Goal: Task Accomplishment & Management: Manage account settings

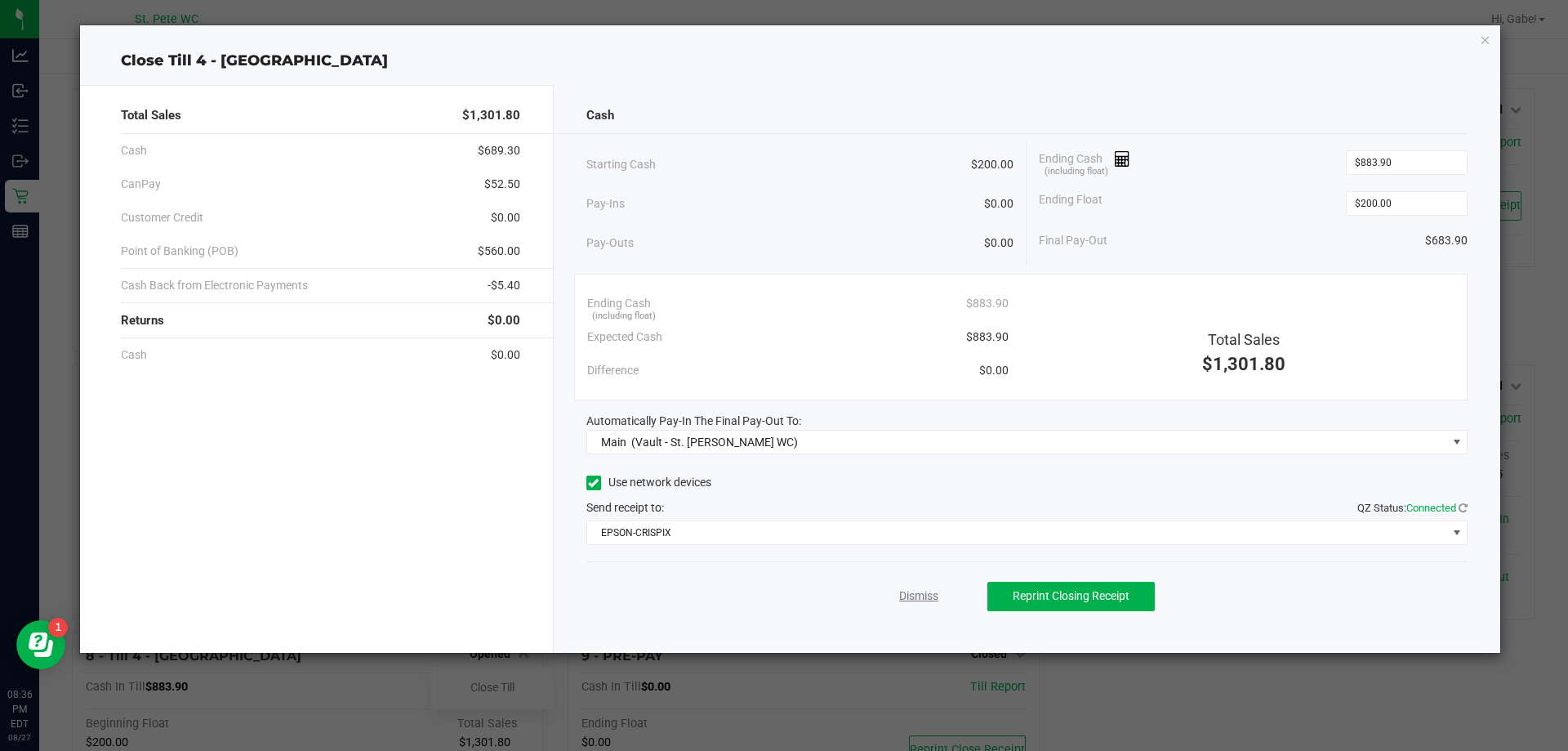
click at [907, 593] on link "Dismiss" at bounding box center [919, 596] width 39 height 18
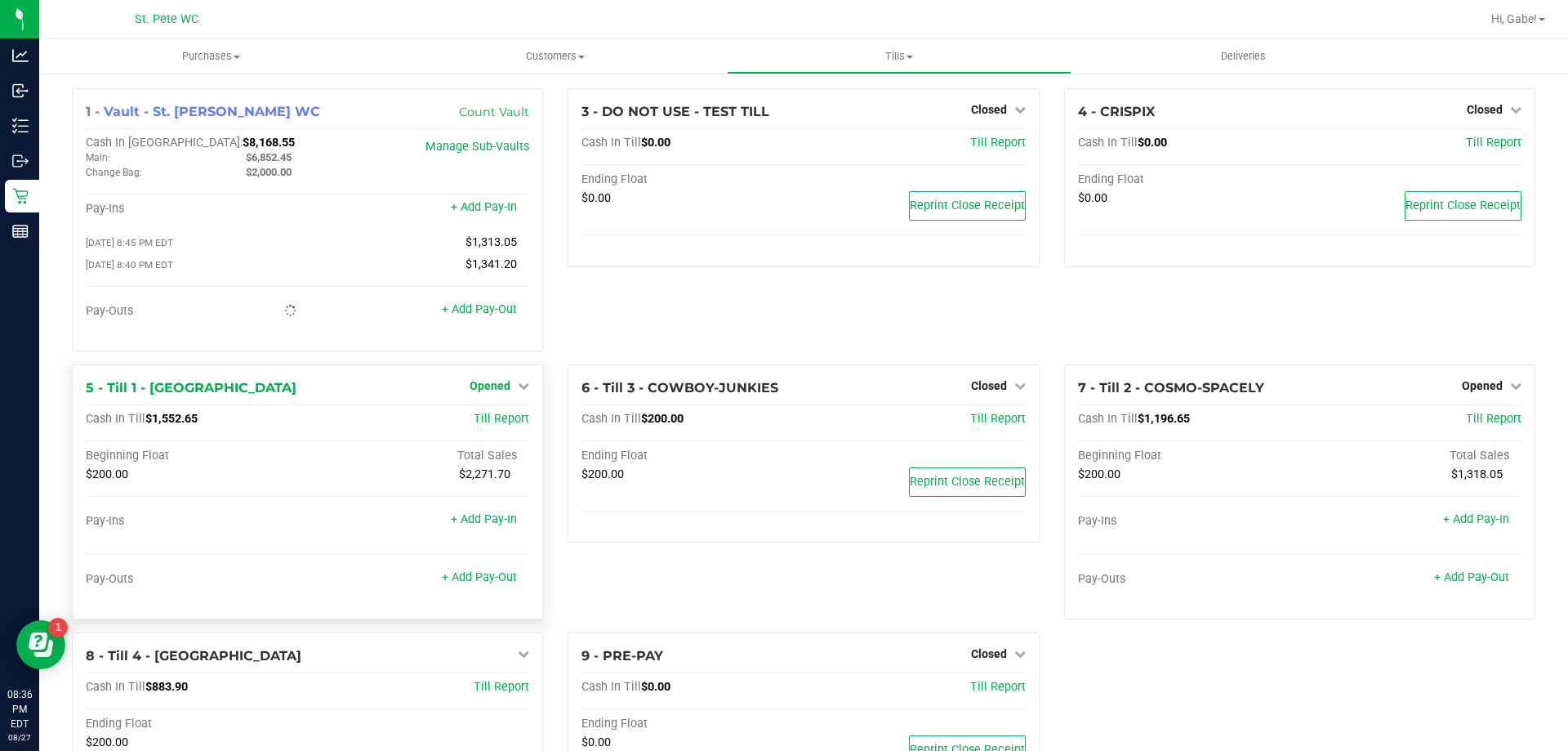
click at [483, 389] on span "Opened" at bounding box center [491, 385] width 41 height 13
click at [501, 425] on link "Close Till" at bounding box center [492, 419] width 44 height 13
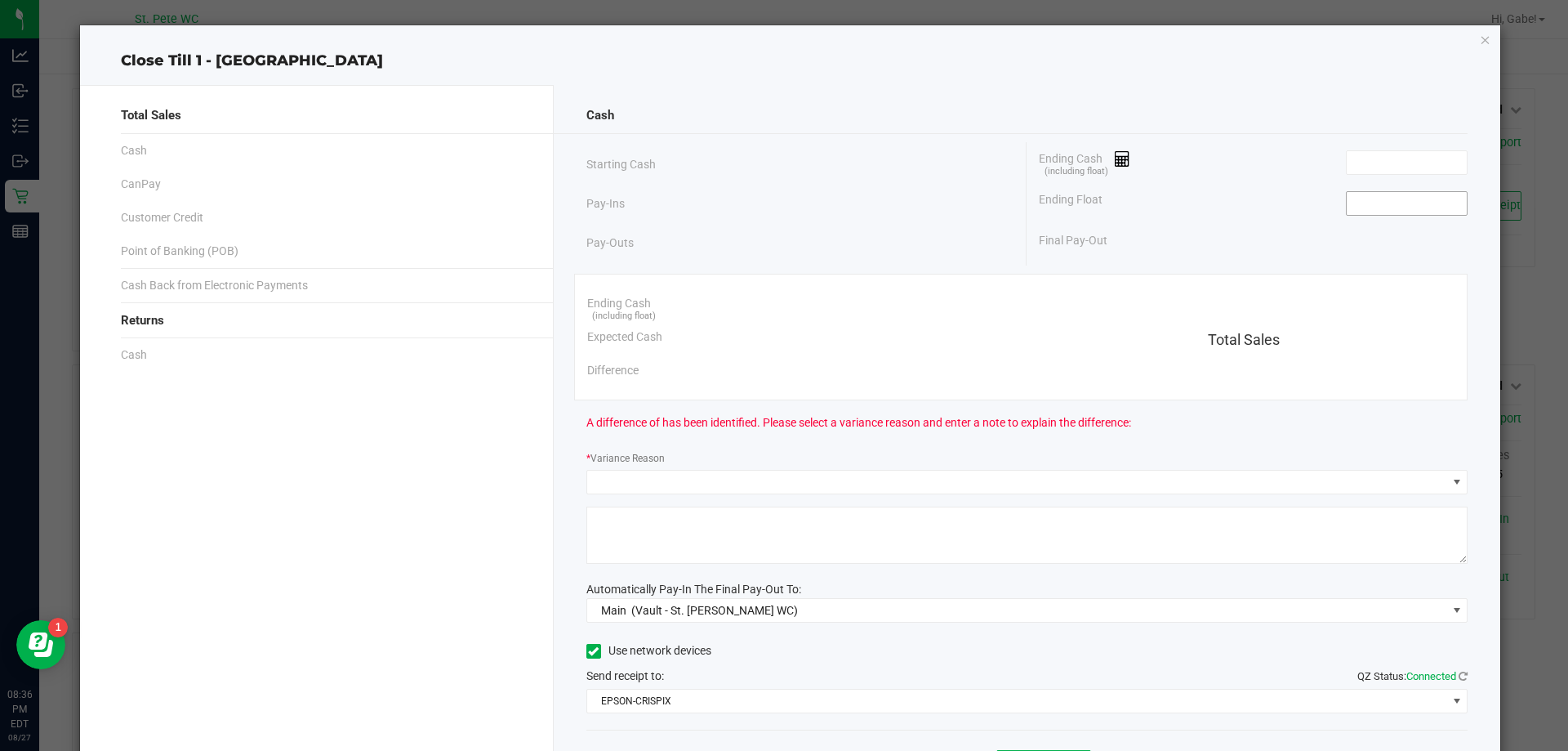
drag, startPoint x: 1446, startPoint y: 197, endPoint x: 1438, endPoint y: 198, distance: 8.1
click at [1444, 197] on input at bounding box center [1407, 202] width 120 height 22
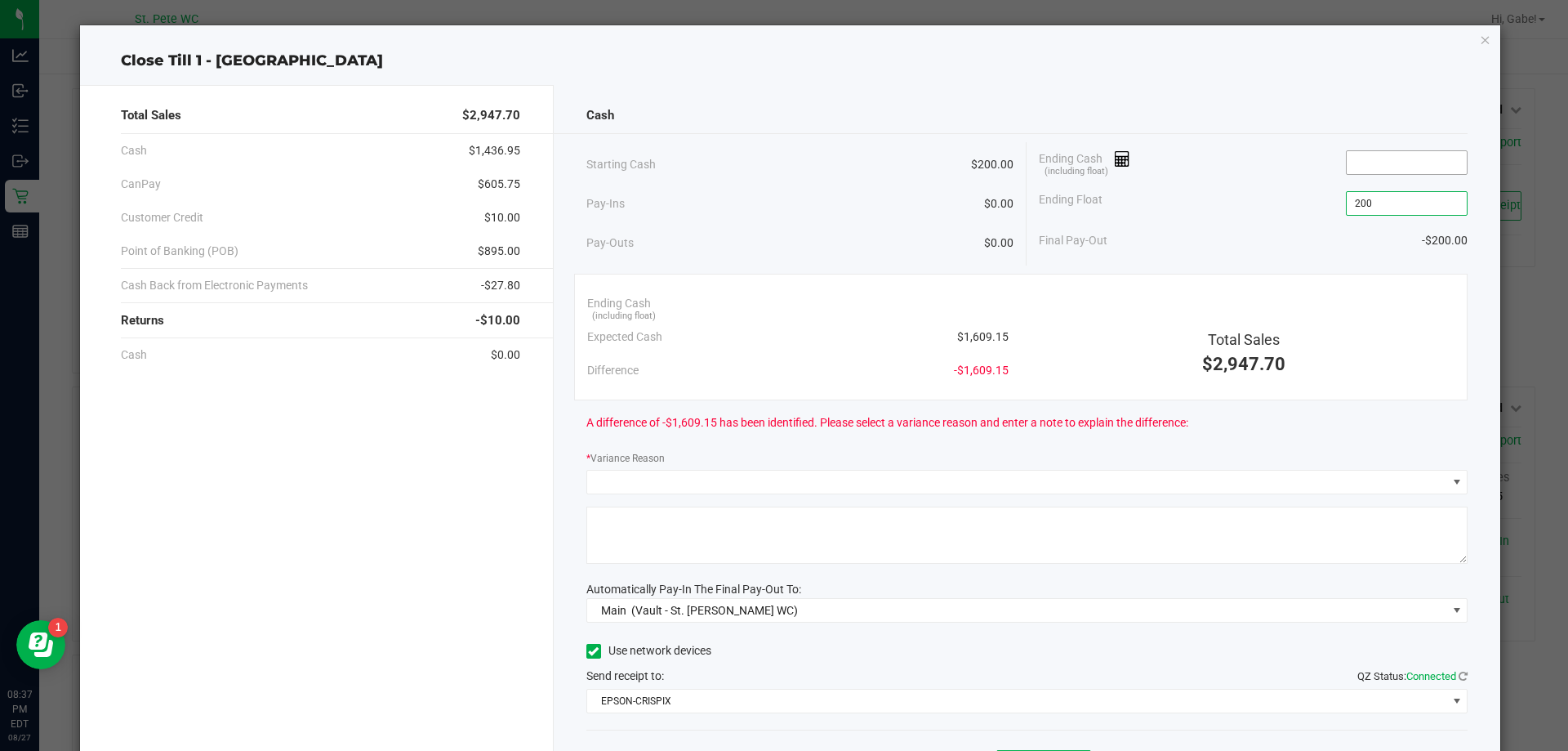
type input "$200.00"
click at [1351, 161] on input at bounding box center [1407, 162] width 120 height 22
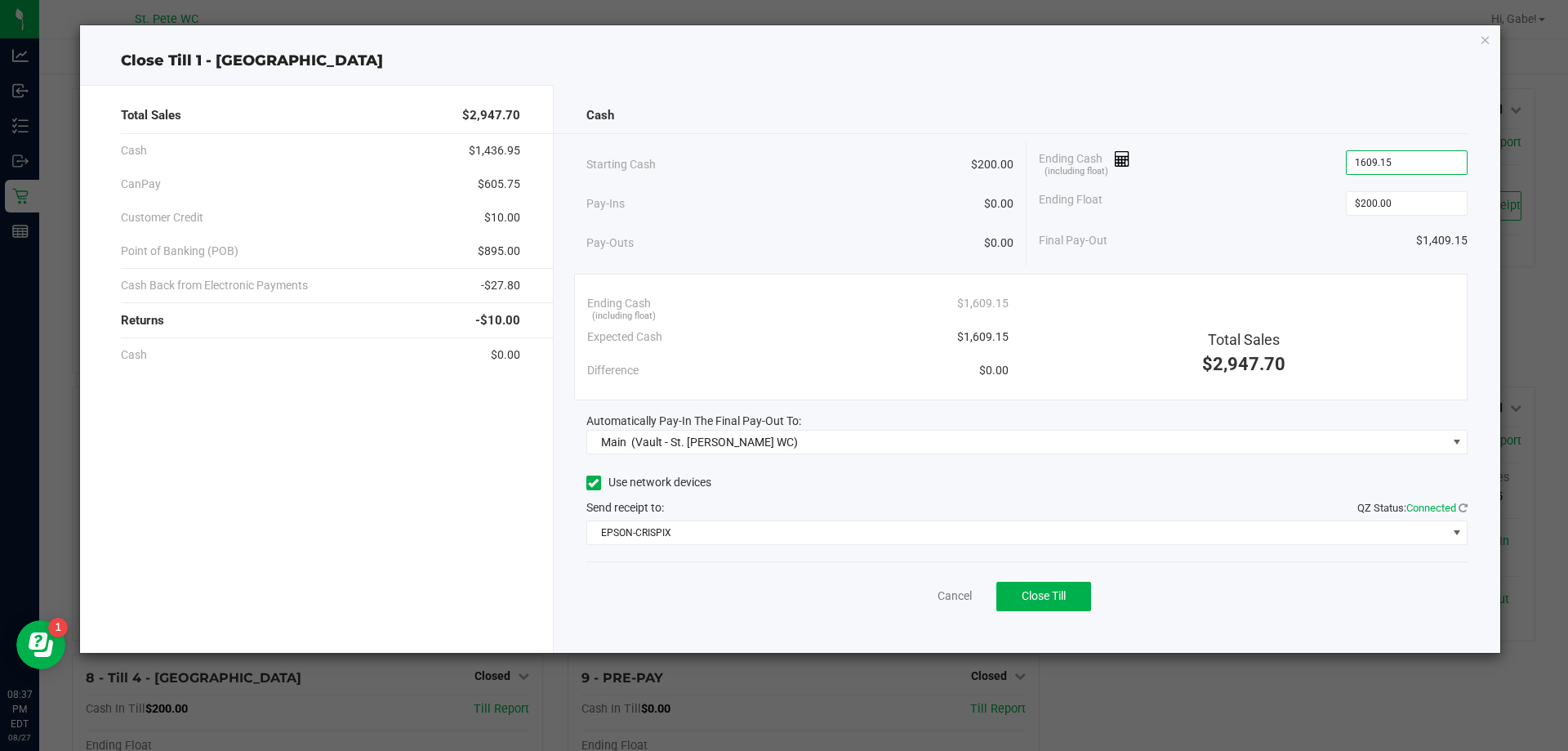
type input "$1,609.15"
click at [1283, 242] on div "Final Pay-Out $1,409.15" at bounding box center [1253, 241] width 429 height 33
click at [1081, 596] on button "Close Till" at bounding box center [1043, 596] width 95 height 29
click at [932, 595] on link "Dismiss" at bounding box center [919, 596] width 39 height 18
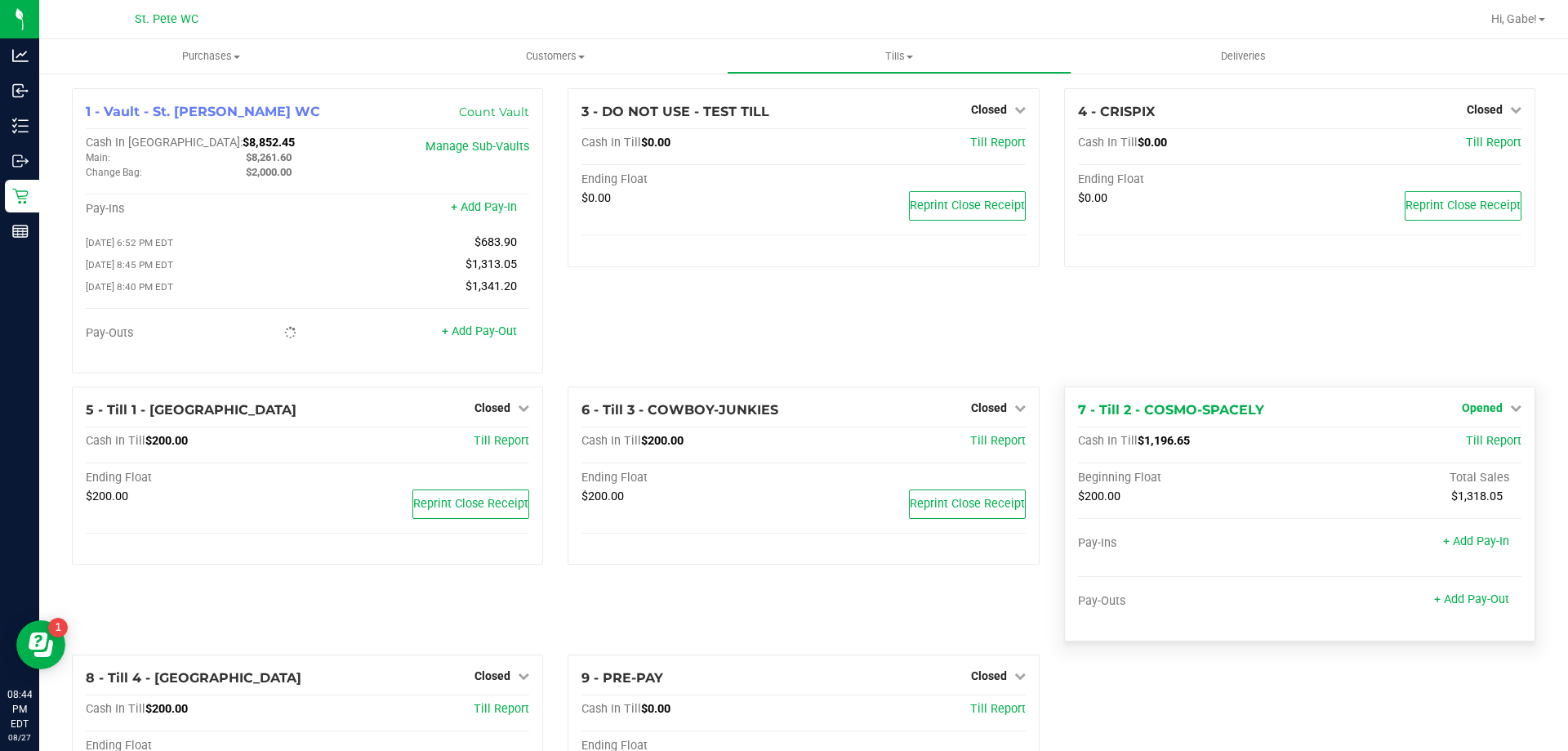
click at [1484, 415] on span "Opened" at bounding box center [1483, 407] width 41 height 13
click at [1469, 446] on link "Close Till" at bounding box center [1484, 441] width 44 height 13
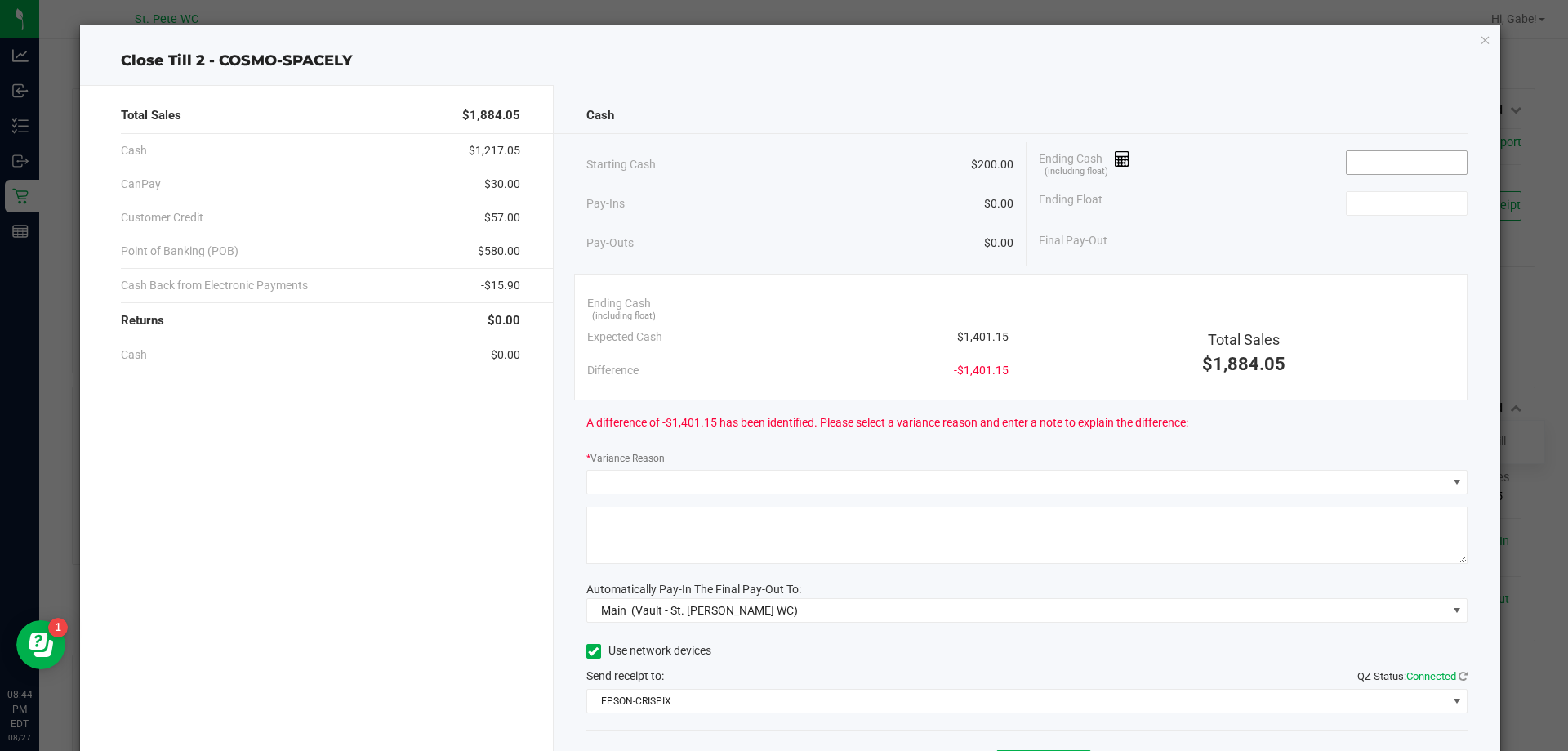
click at [1365, 170] on input at bounding box center [1407, 162] width 120 height 22
type input "4"
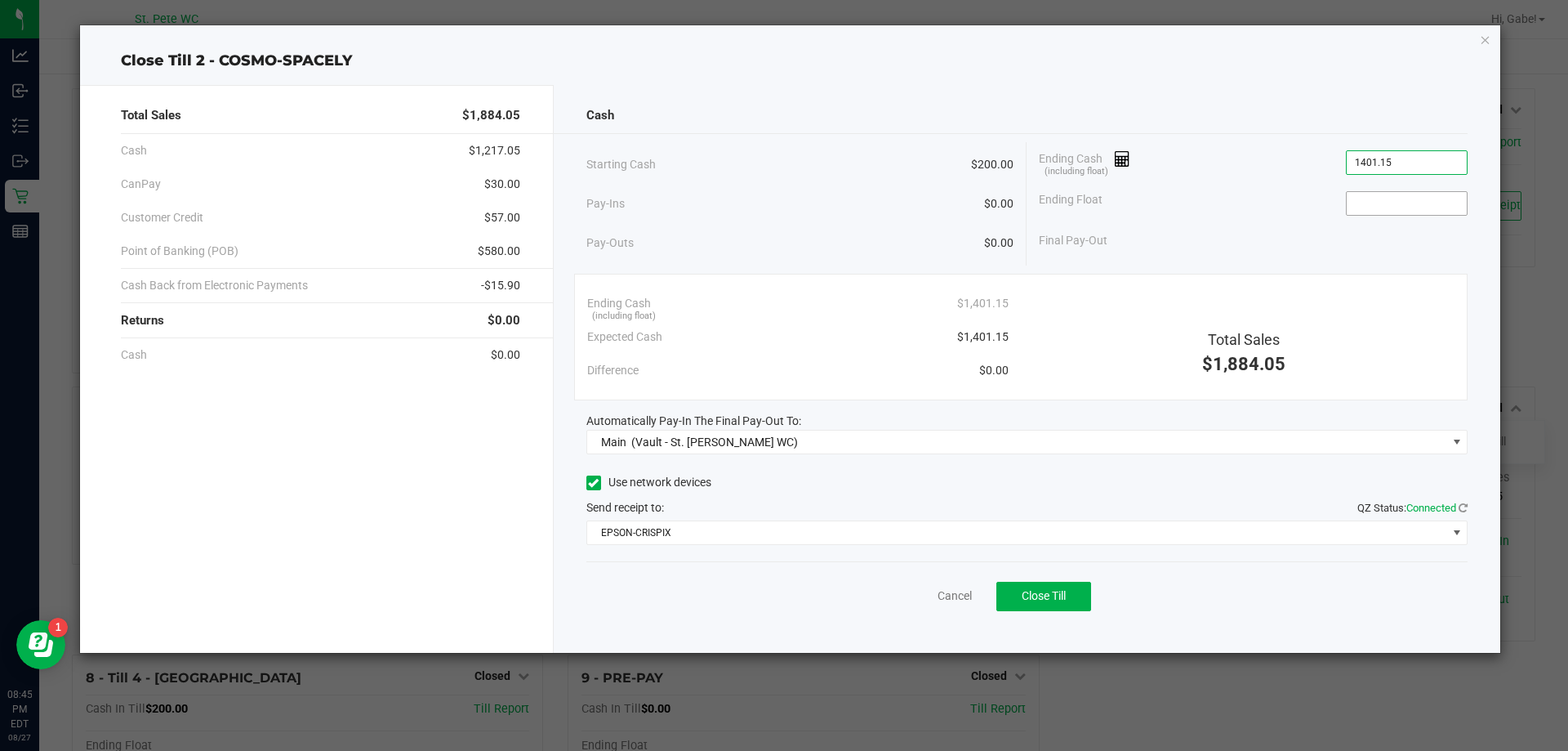
type input "$1,401.15"
click at [1381, 205] on input at bounding box center [1407, 202] width 120 height 22
type input "$200.00"
click at [1310, 246] on div "Final Pay-Out $1,201.15" at bounding box center [1253, 241] width 429 height 33
click at [1043, 599] on span "Close Till" at bounding box center [1043, 596] width 44 height 13
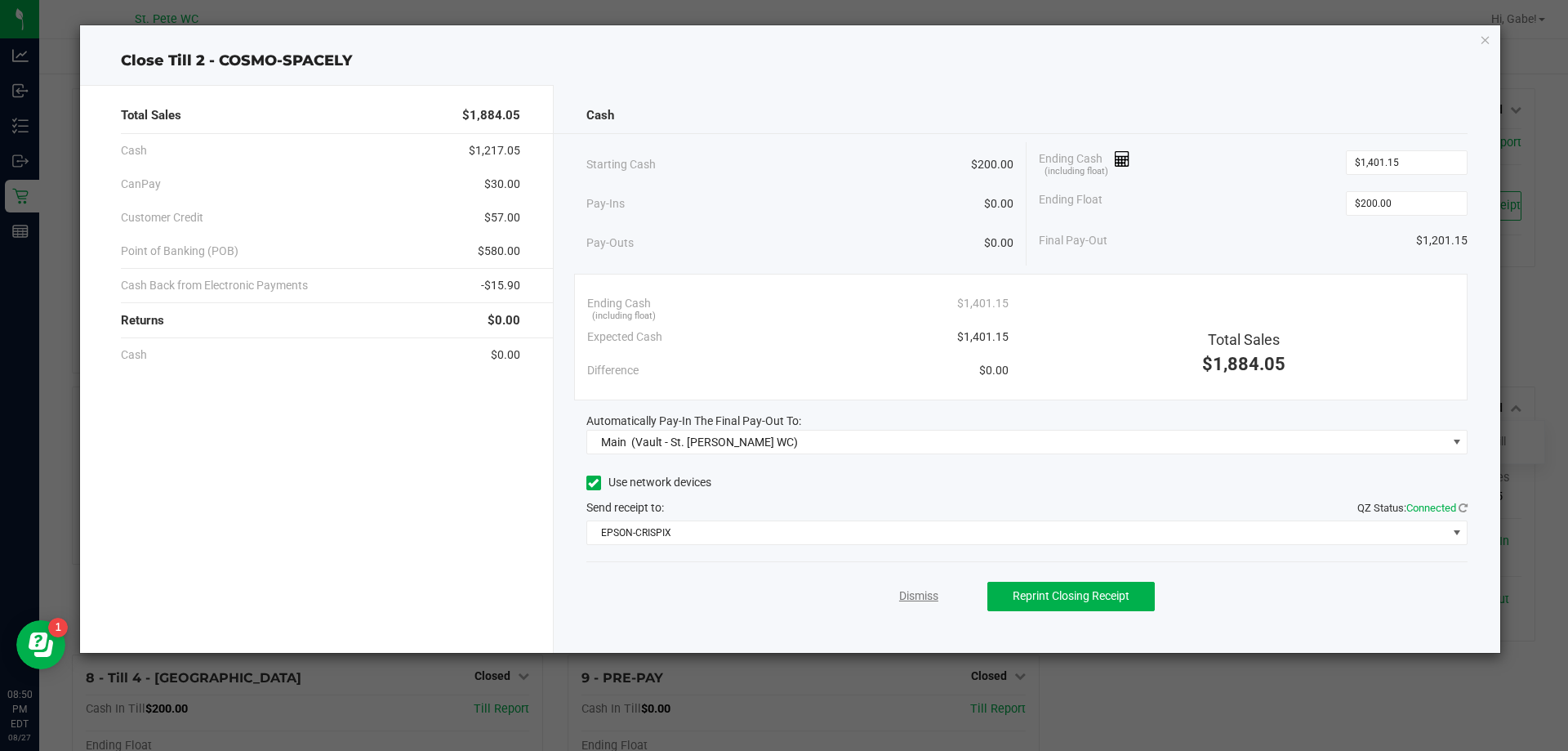
click at [929, 595] on link "Dismiss" at bounding box center [919, 596] width 39 height 18
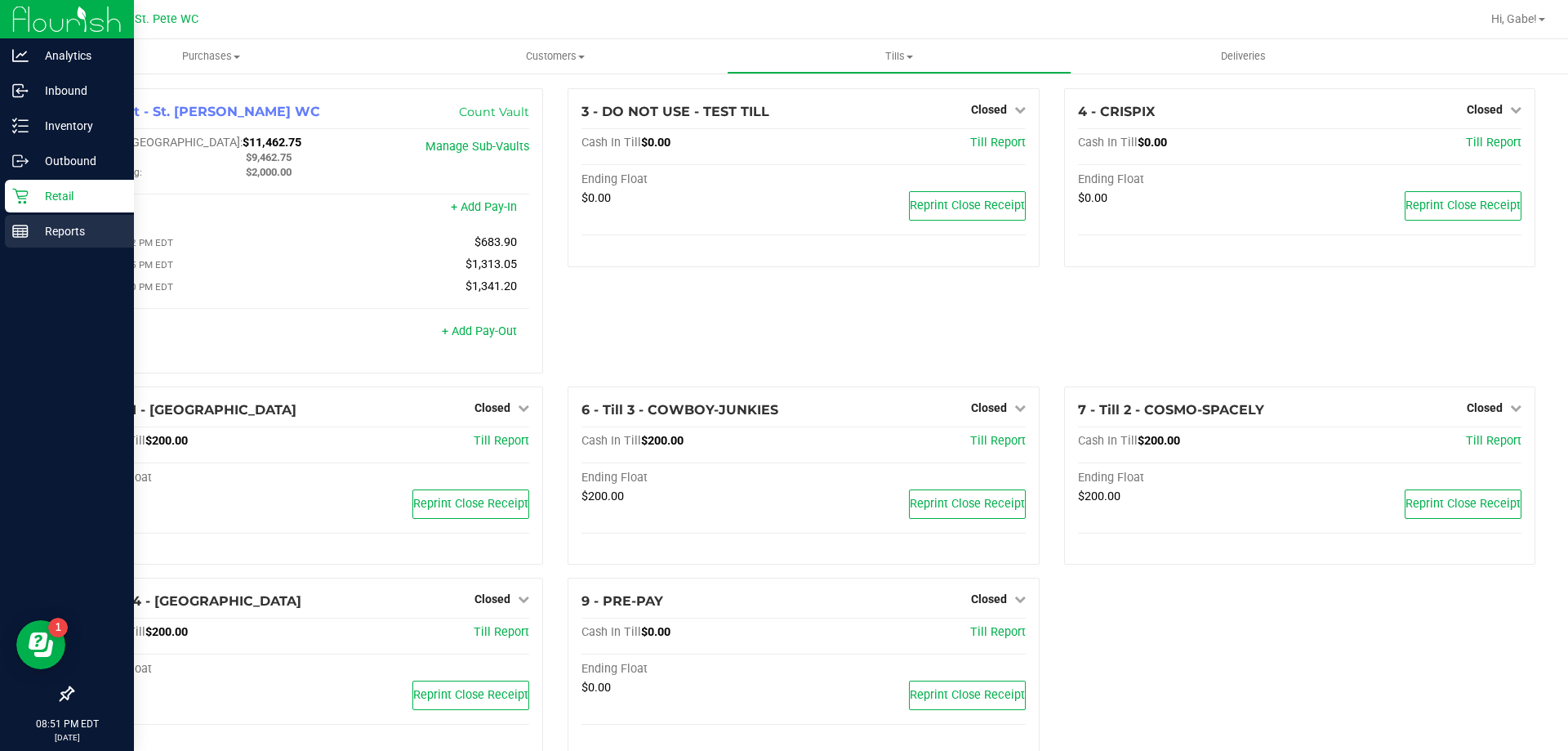
click at [29, 223] on p "Reports" at bounding box center [77, 231] width 98 height 20
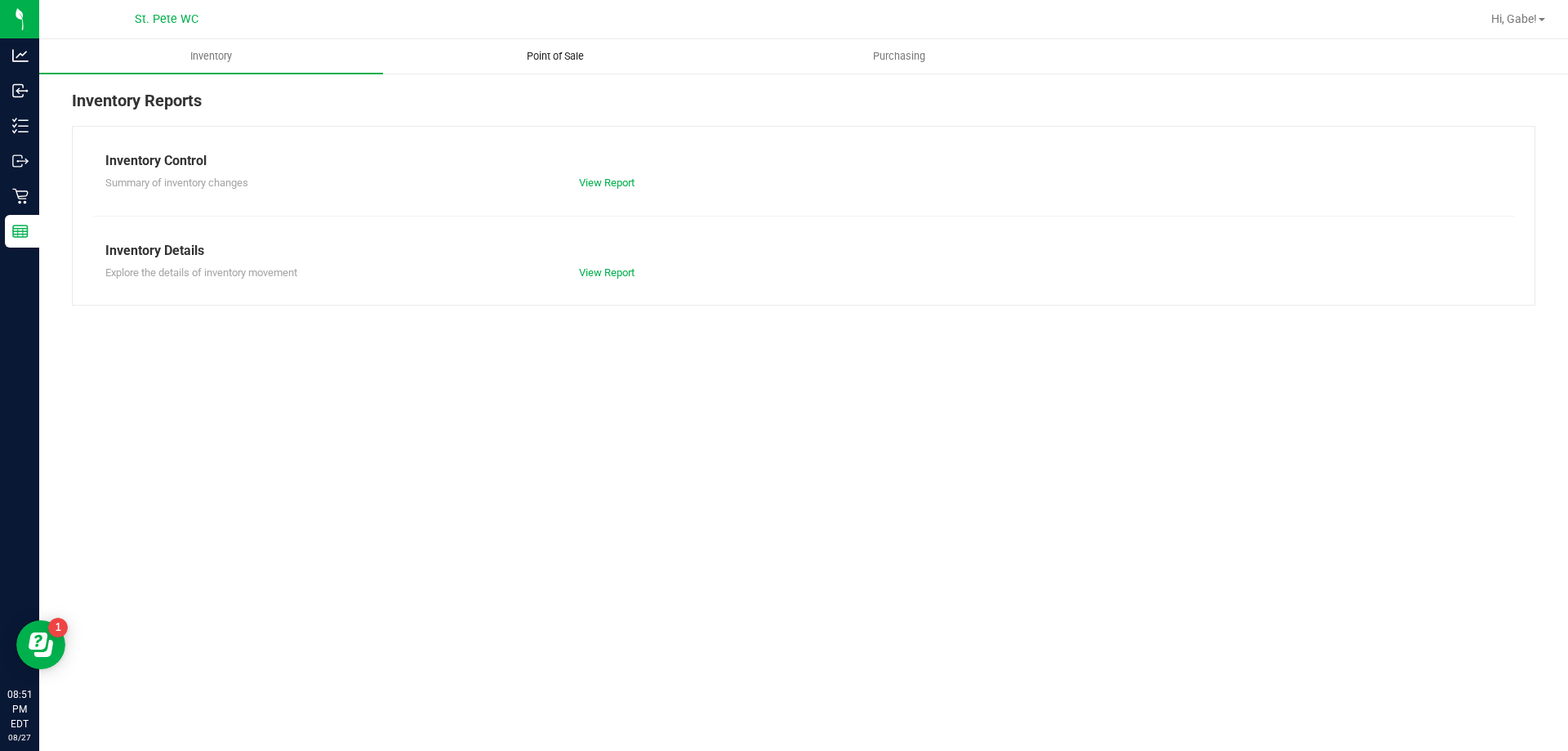
click at [554, 53] on span "Point of Sale" at bounding box center [555, 56] width 102 height 15
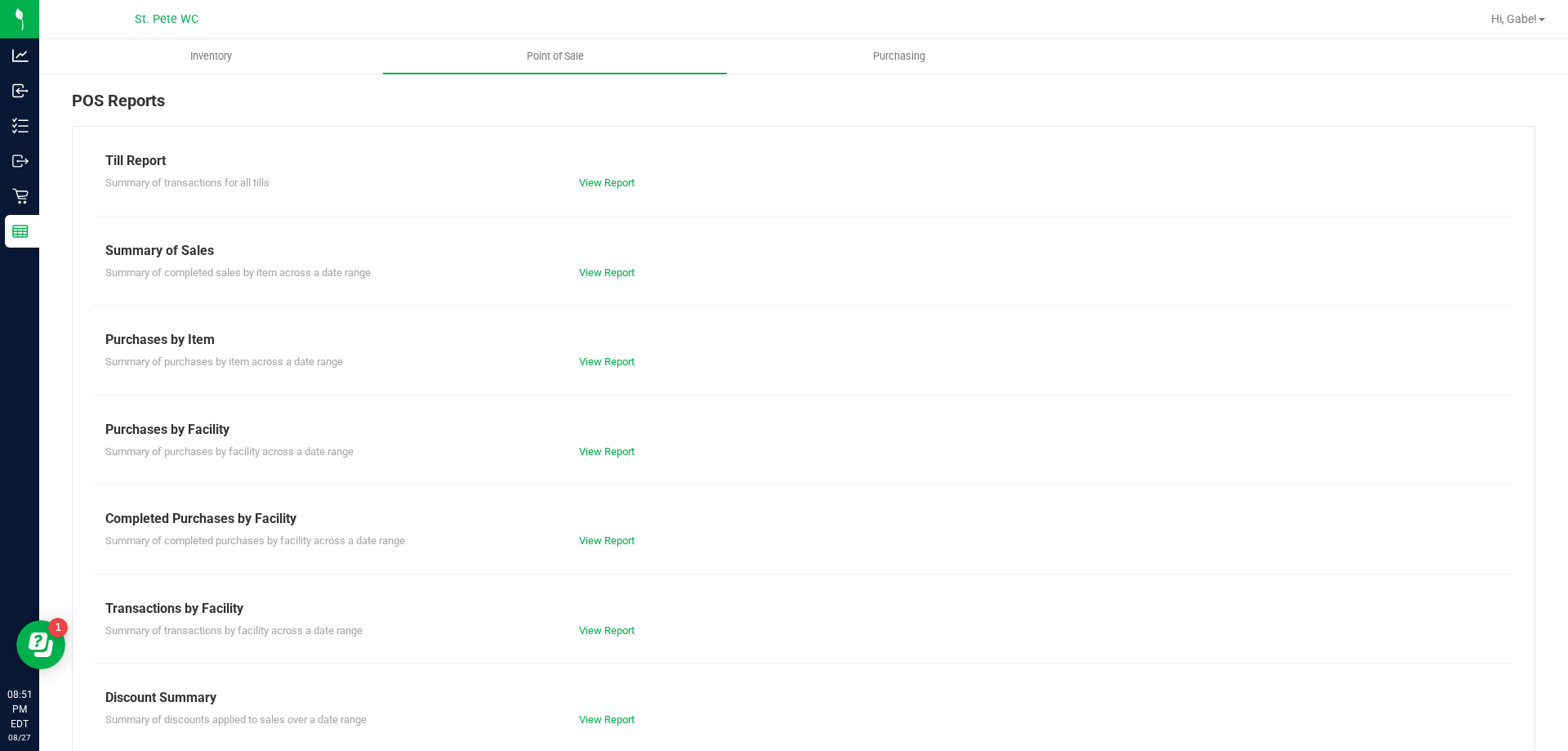
click at [619, 191] on div "View Report" at bounding box center [804, 183] width 474 height 17
click at [617, 182] on link "View Report" at bounding box center [606, 183] width 56 height 13
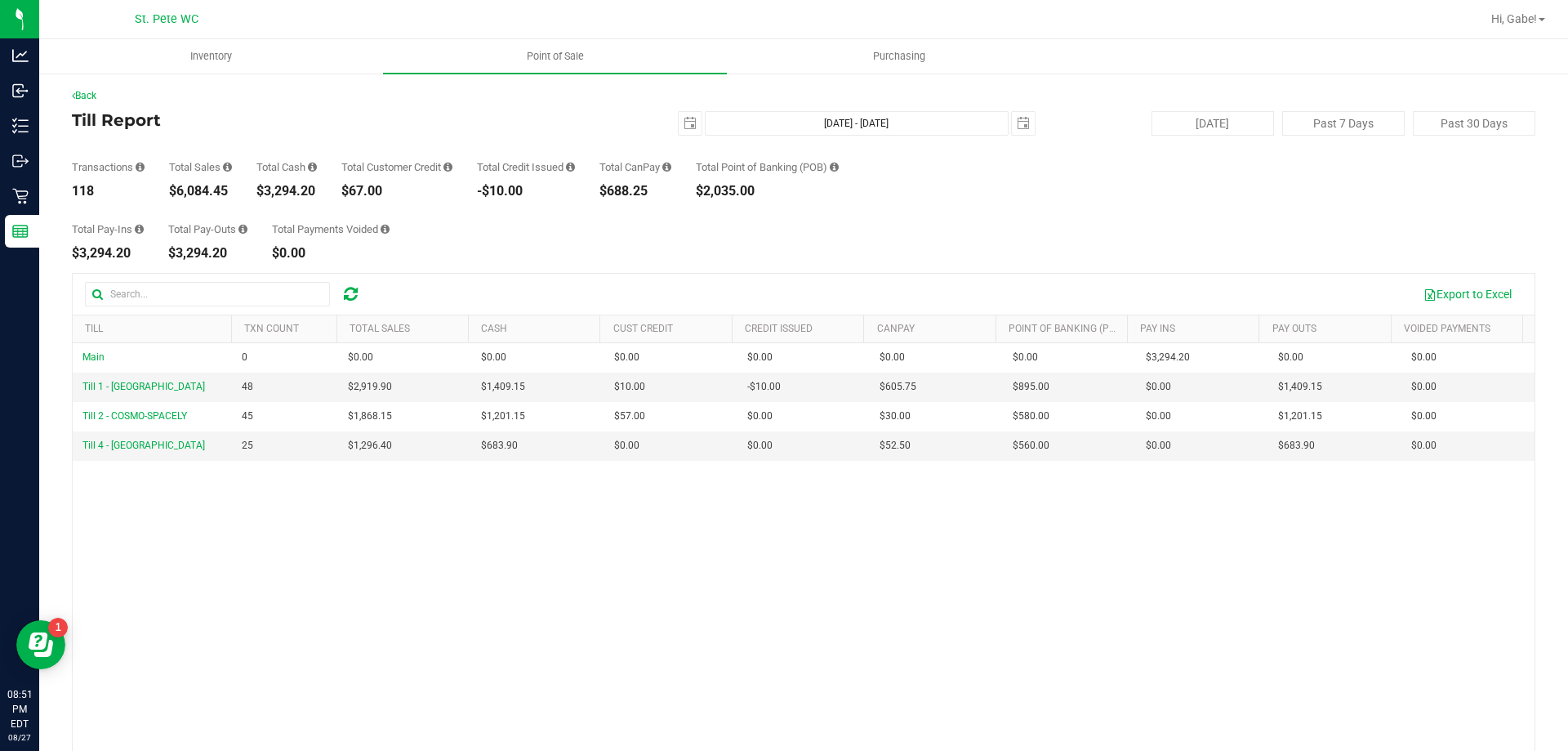
click at [311, 187] on div "$3,294.20" at bounding box center [286, 191] width 61 height 13
click at [1439, 291] on button "Export to Excel" at bounding box center [1468, 294] width 109 height 27
click at [1186, 82] on div "Back Till Report [DATE] [DATE] - [DATE] [DATE] [DATE] Past 7 Days Past 30 Days …" at bounding box center [804, 472] width 1529 height 801
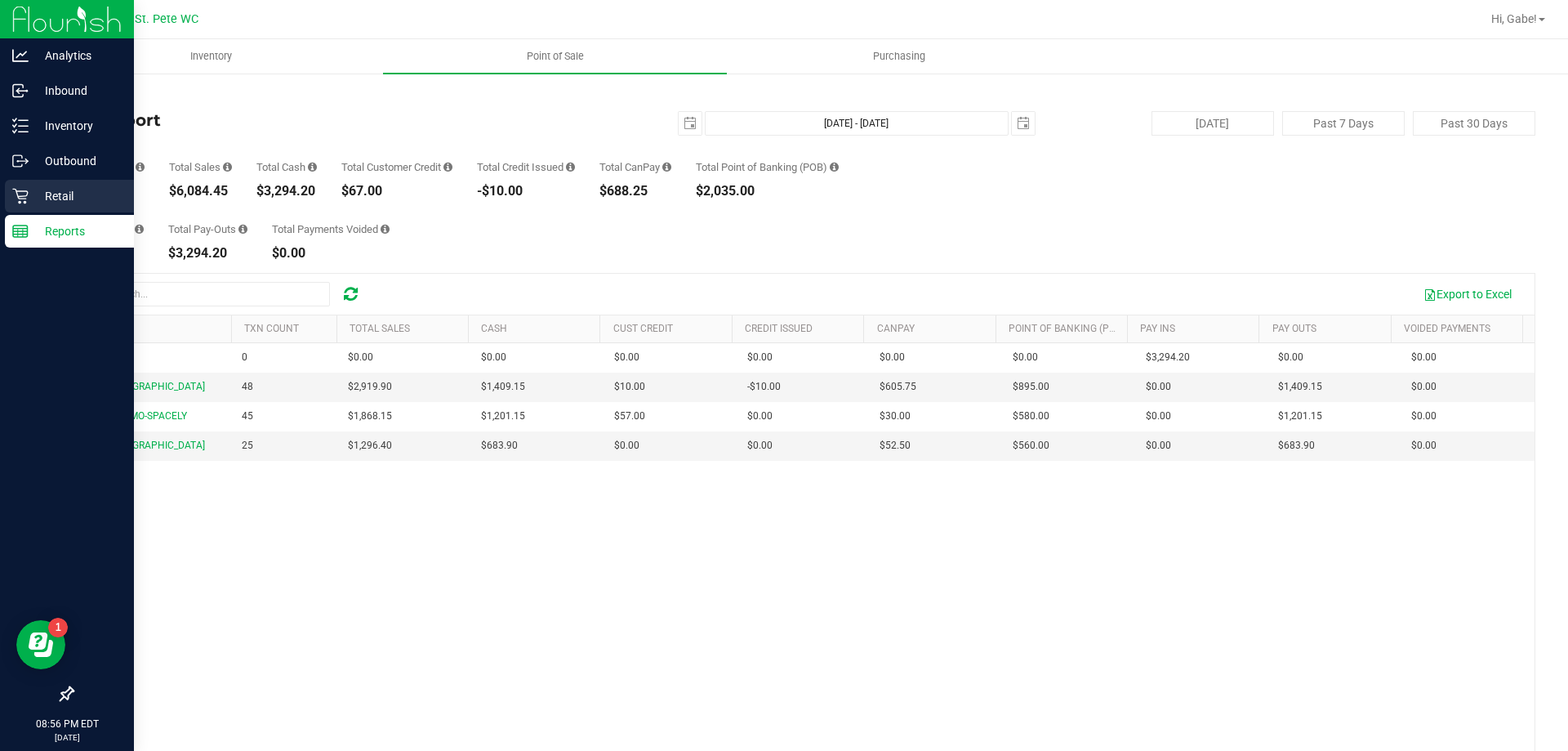
drag, startPoint x: 25, startPoint y: 191, endPoint x: 40, endPoint y: 187, distance: 15.5
click at [26, 191] on icon at bounding box center [21, 196] width 17 height 17
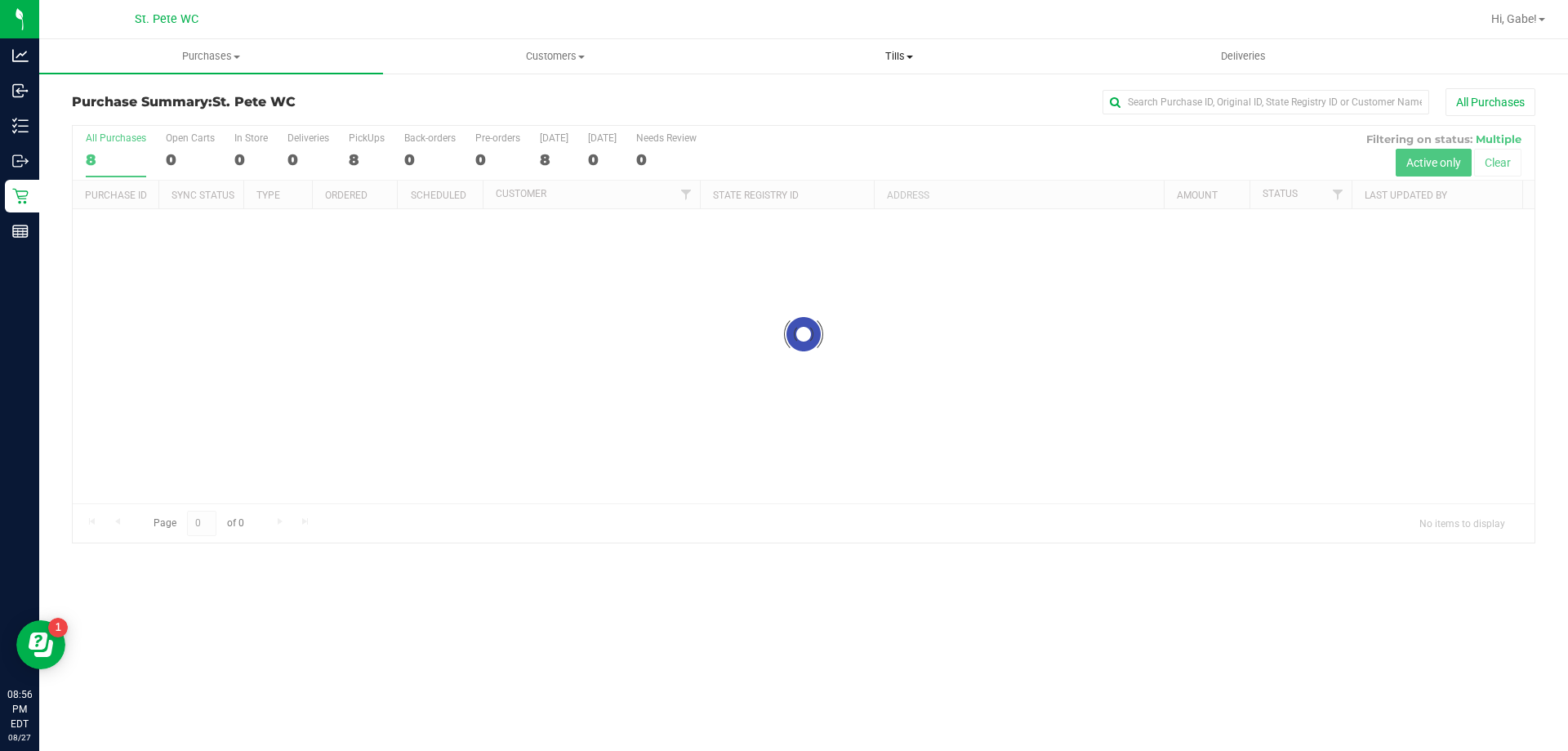
click at [898, 66] on uib-tab-heading "Tills Manage tills Reconcile e-payments" at bounding box center [899, 56] width 342 height 32
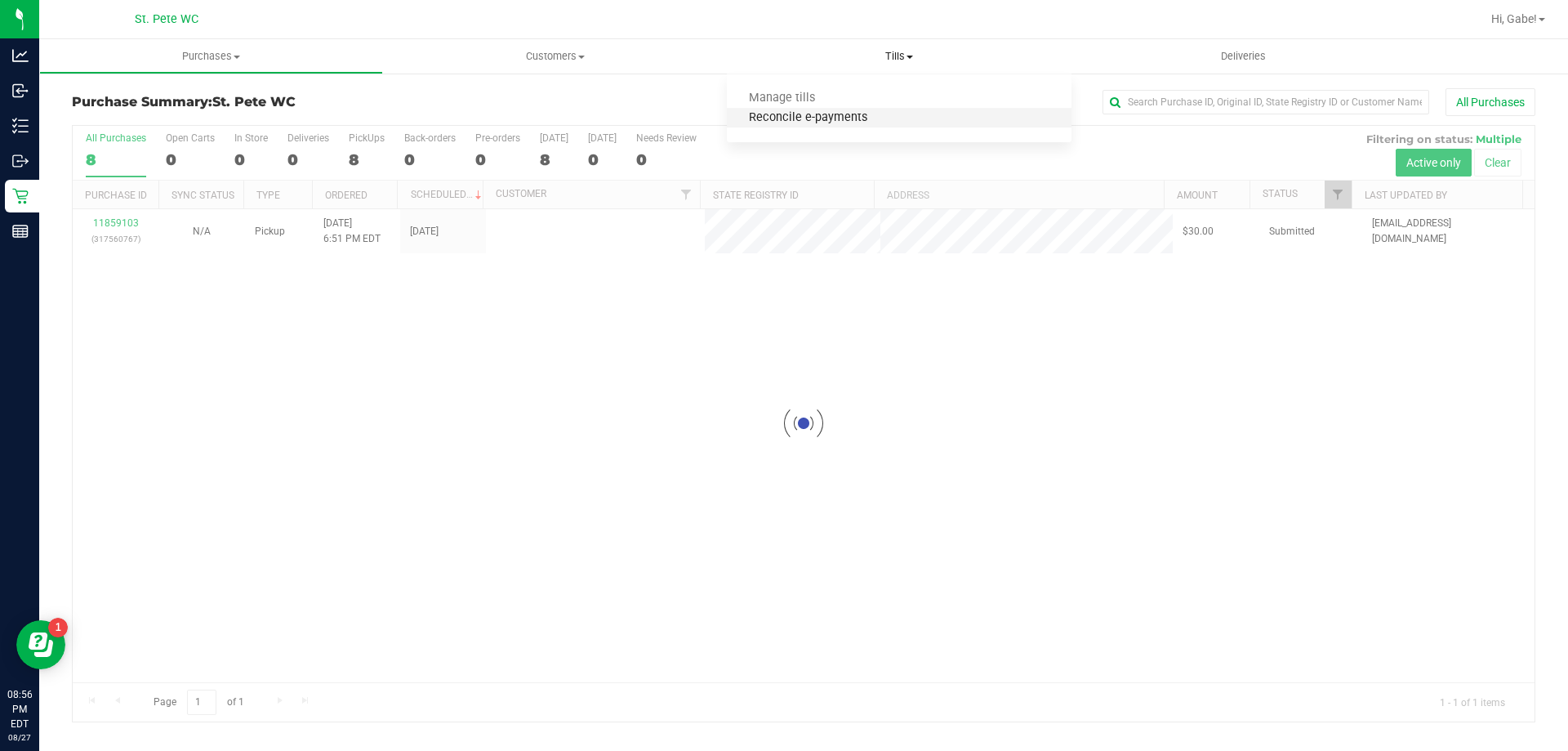
click at [840, 115] on span "Reconcile e-payments" at bounding box center [808, 118] width 162 height 14
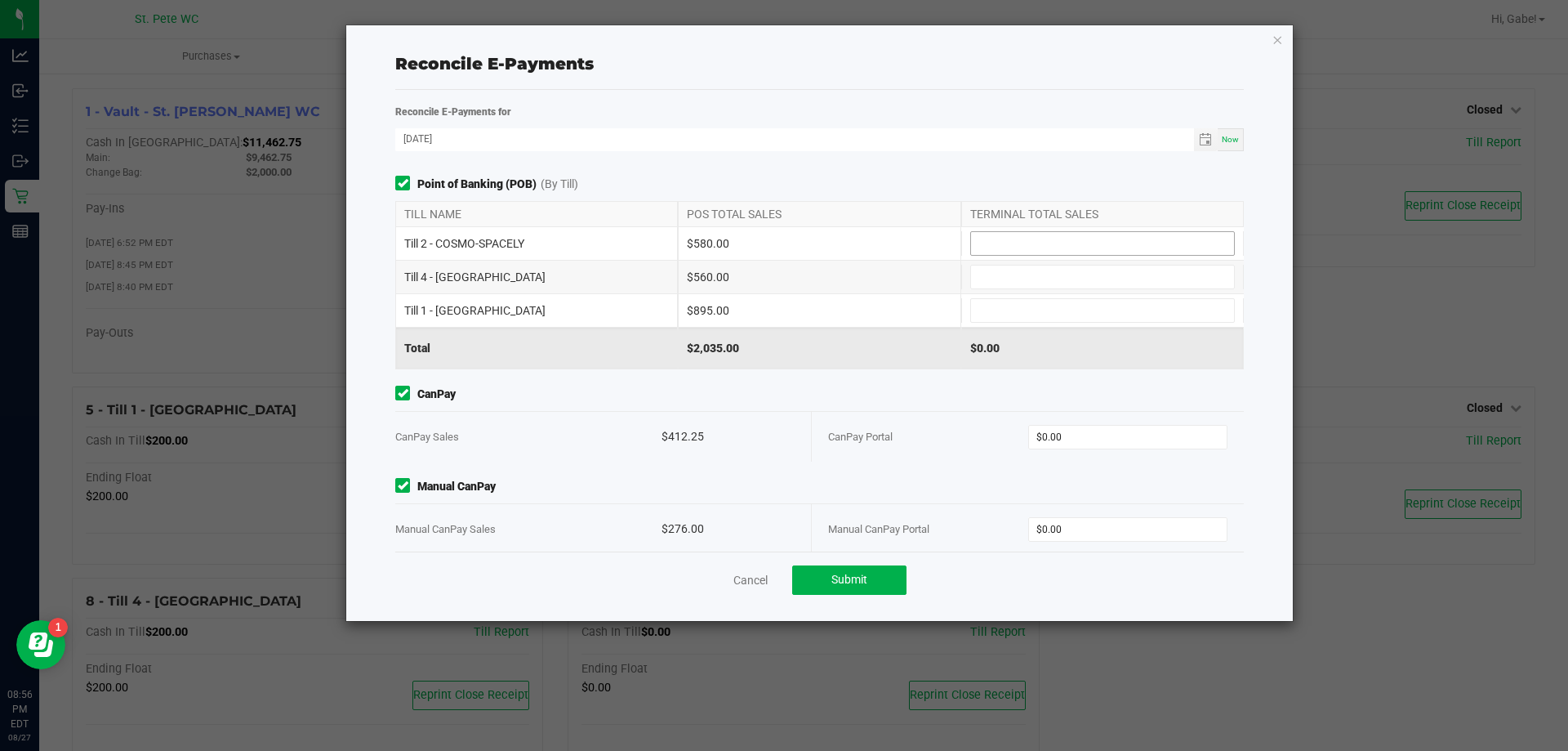
click at [1023, 239] on input at bounding box center [1103, 243] width 263 height 22
type input "$580.00"
click at [1197, 261] on div "Till 4 - [GEOGRAPHIC_DATA] $560.00" at bounding box center [819, 277] width 849 height 32
click at [1174, 269] on input at bounding box center [1103, 277] width 263 height 22
type input "$560.00"
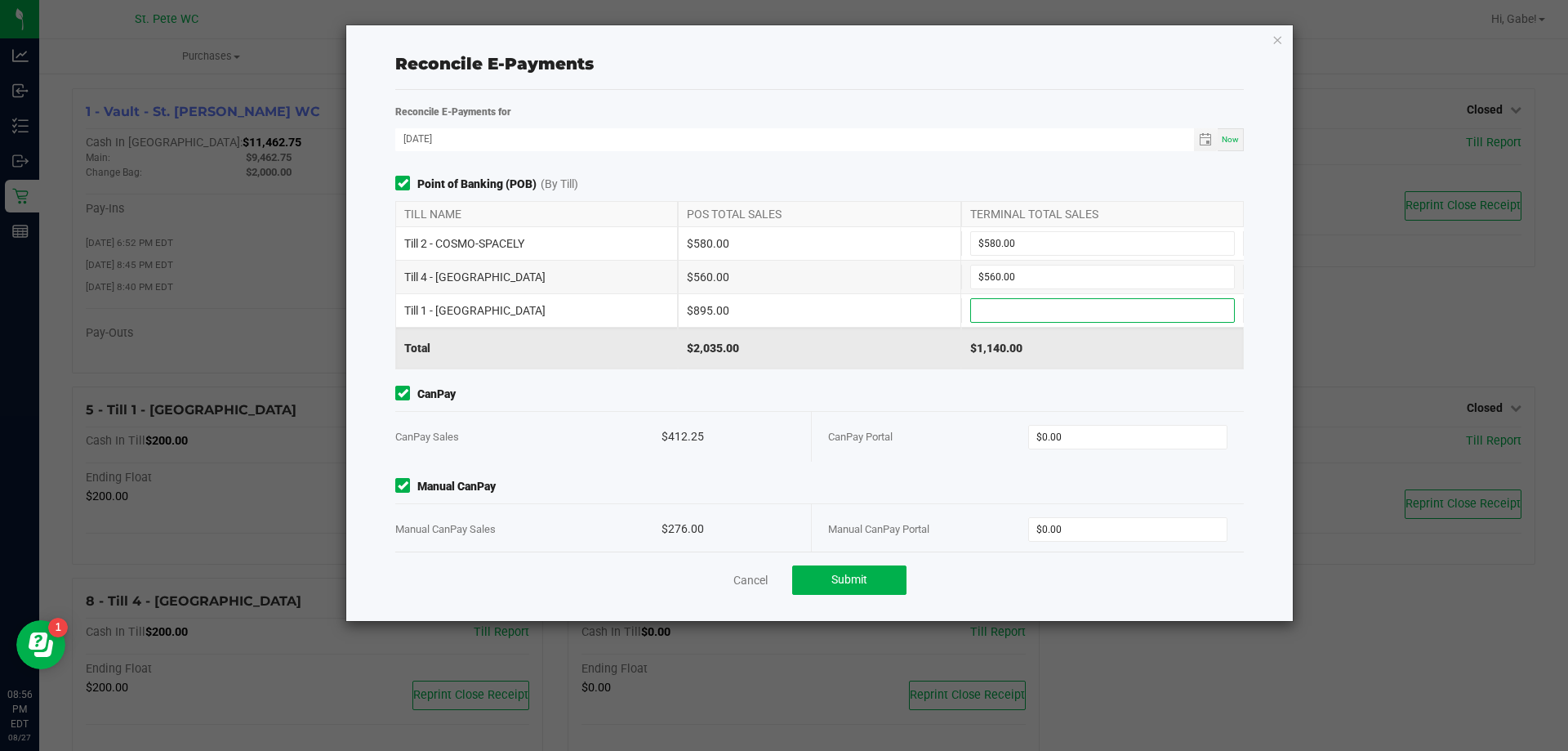
click at [1127, 305] on input at bounding box center [1103, 310] width 263 height 22
type input "$895.00"
click at [1080, 433] on input "0" at bounding box center [1128, 436] width 198 height 22
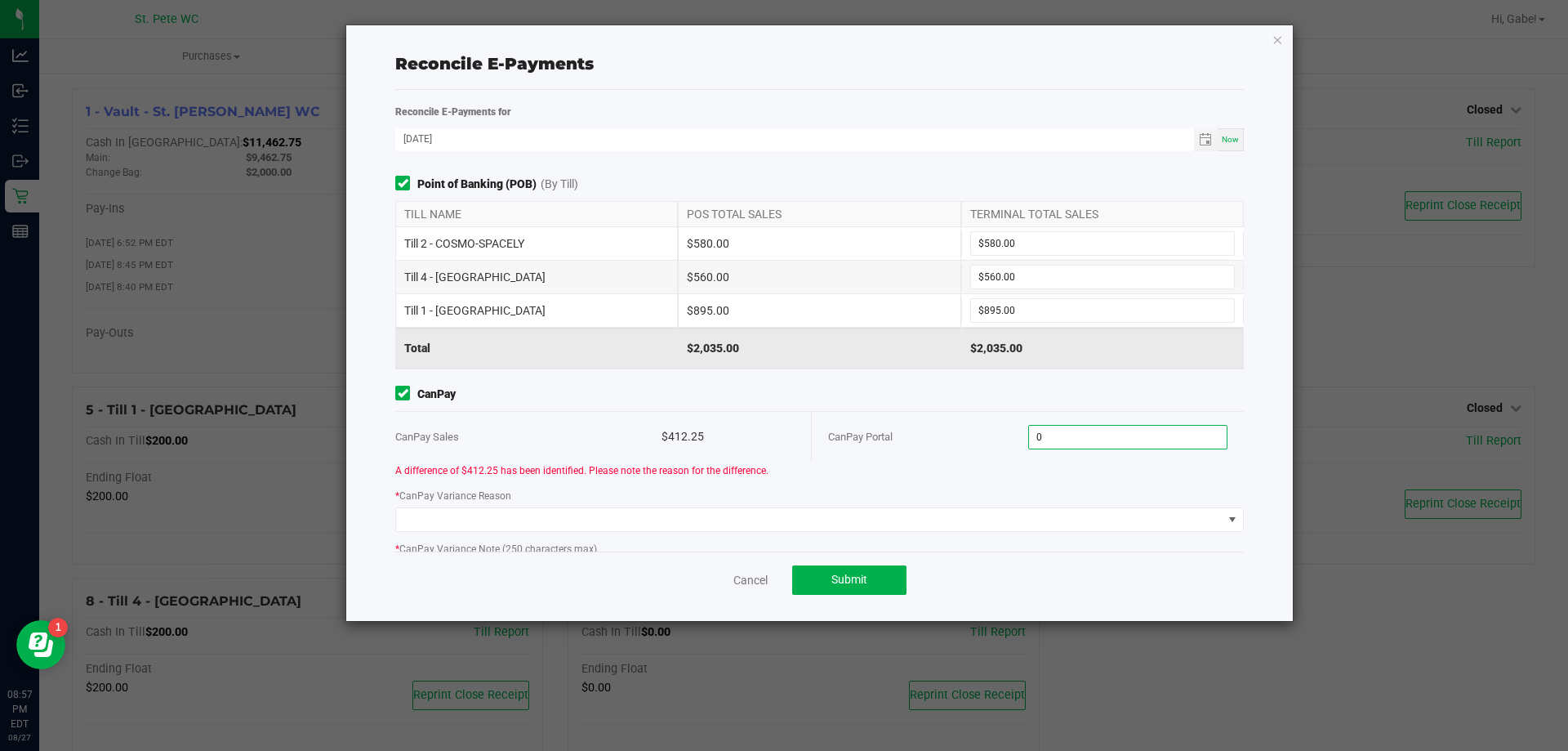
click at [1057, 425] on input "0" at bounding box center [1128, 436] width 198 height 22
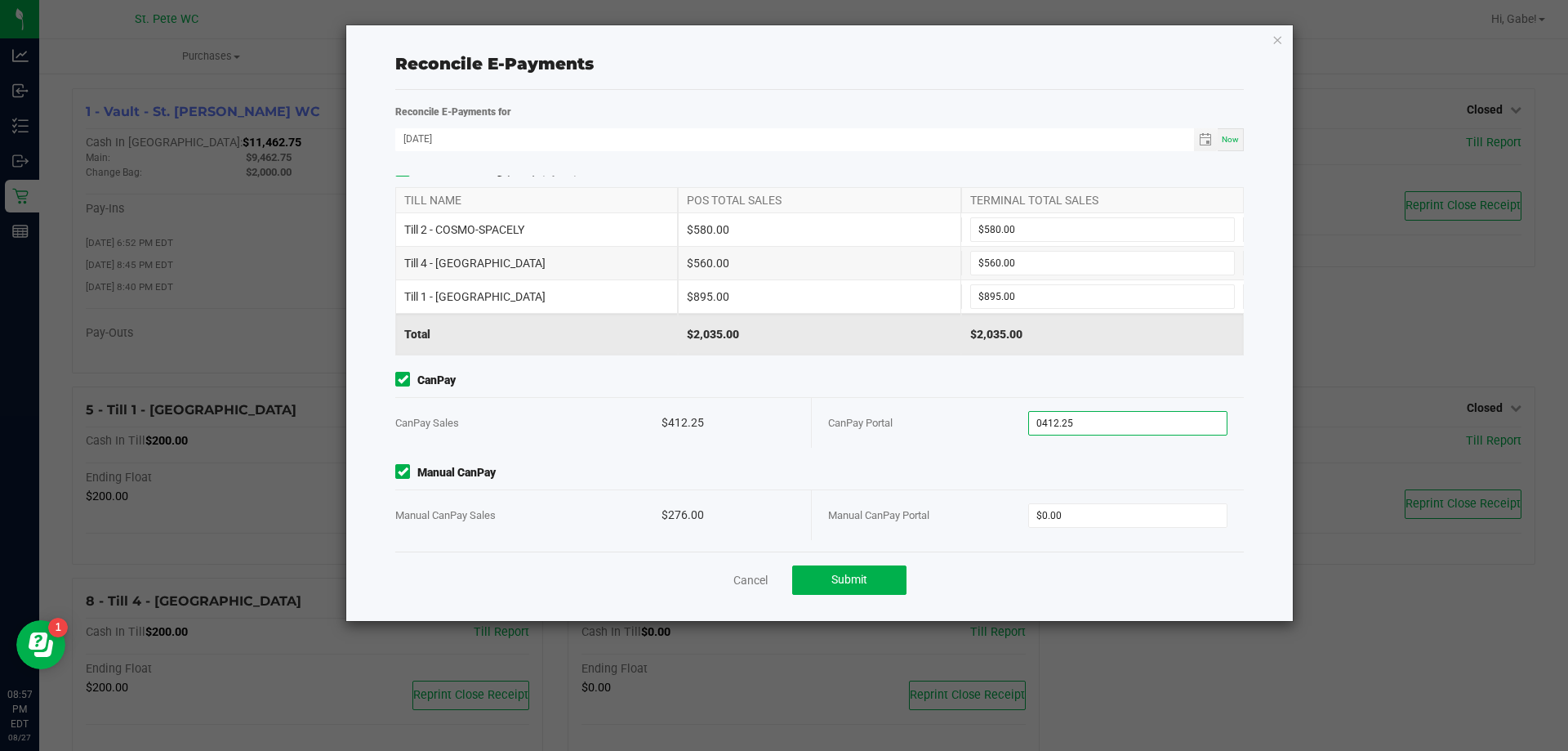
scroll to position [18, 0]
type input "$412.25"
click at [1096, 512] on input "0" at bounding box center [1128, 511] width 198 height 22
type input "$276.00"
click at [962, 494] on div "Manual CanPay Portal" at bounding box center [928, 511] width 200 height 50
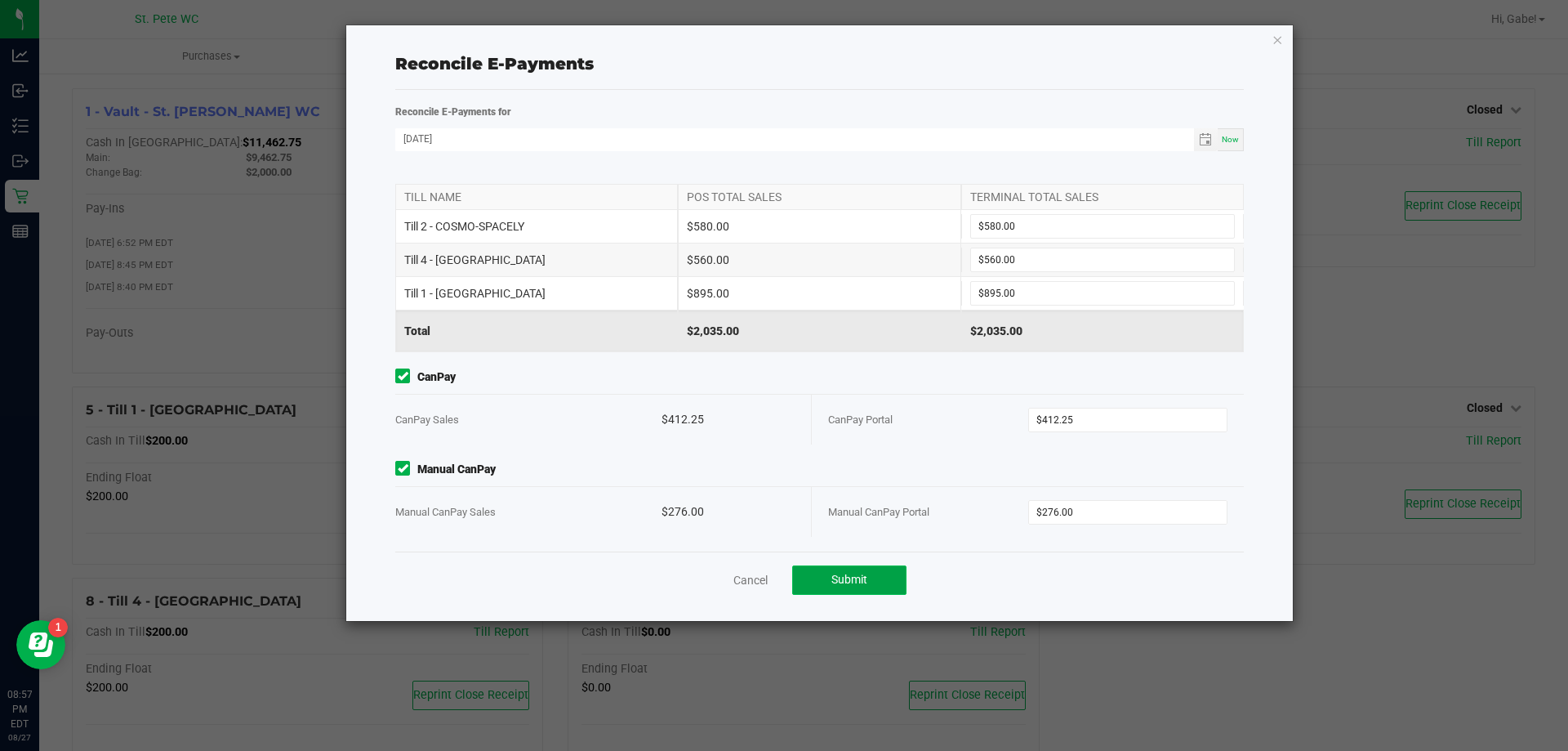
click at [884, 579] on button "Submit" at bounding box center [849, 580] width 114 height 29
